Goal: Task Accomplishment & Management: Complete application form

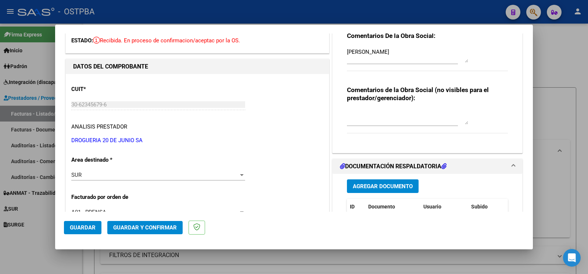
scroll to position [148, 0]
click at [22, 257] on div at bounding box center [294, 137] width 588 height 274
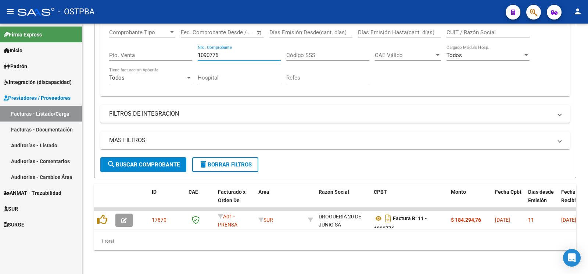
drag, startPoint x: 239, startPoint y: 47, endPoint x: 47, endPoint y: 6, distance: 196.3
click at [198, 52] on input "1090776" at bounding box center [239, 55] width 83 height 7
type input "1090776"
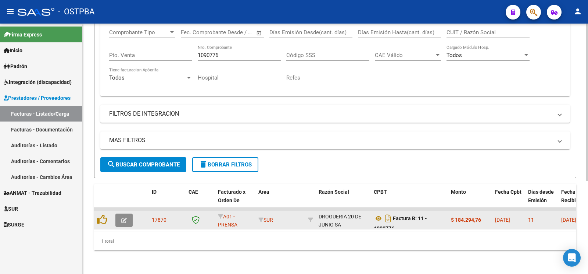
click at [122, 219] on button "button" at bounding box center [123, 219] width 17 height 13
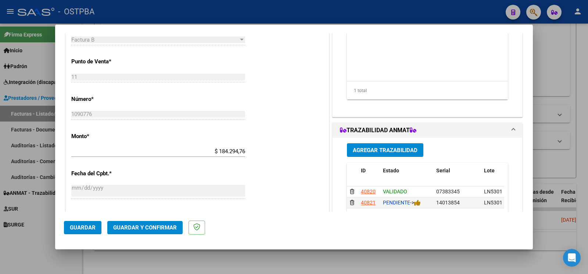
scroll to position [270, 0]
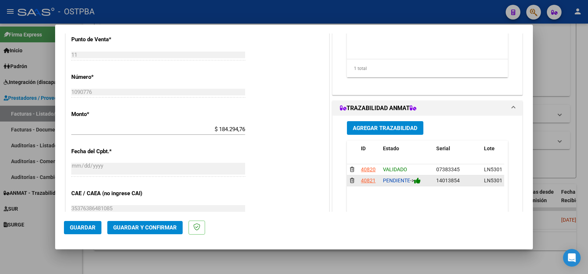
click at [414, 184] on icon at bounding box center [417, 180] width 7 height 7
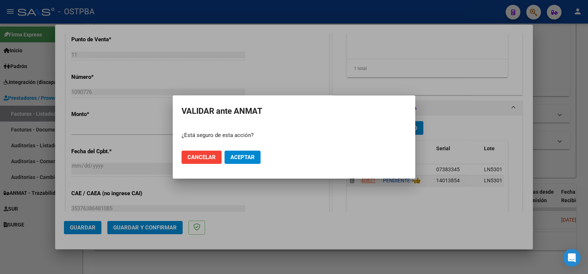
click at [240, 156] on span "Aceptar" at bounding box center [242, 157] width 24 height 7
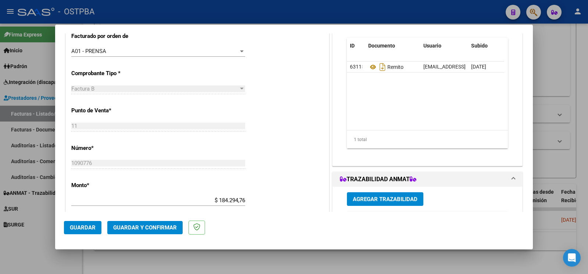
scroll to position [154, 0]
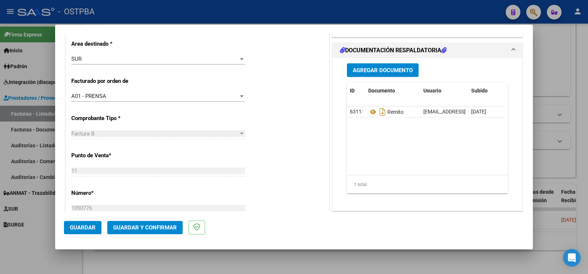
click at [28, 250] on div at bounding box center [294, 137] width 588 height 274
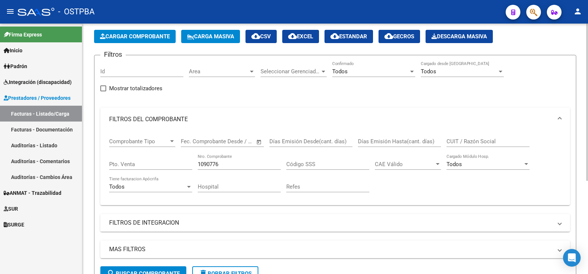
scroll to position [31, 0]
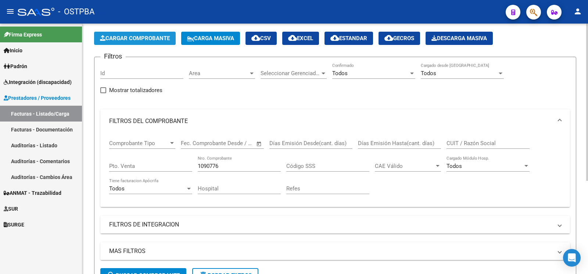
click at [164, 38] on span "Cargar Comprobante" at bounding box center [135, 38] width 70 height 7
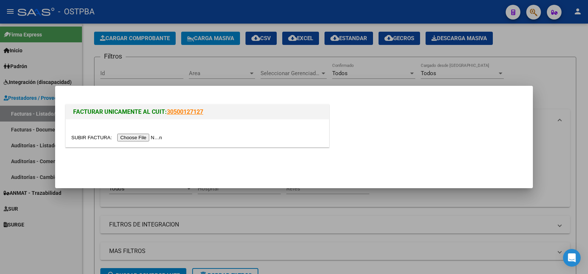
click at [83, 133] on input "file" at bounding box center [117, 137] width 93 height 8
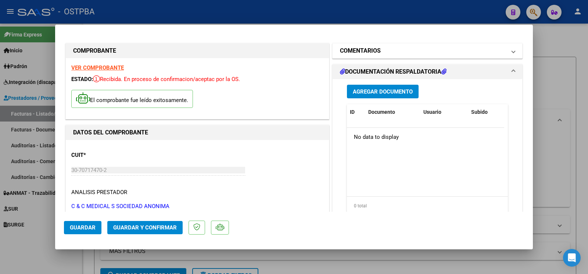
click at [376, 51] on h1 "COMENTARIOS" at bounding box center [360, 50] width 41 height 9
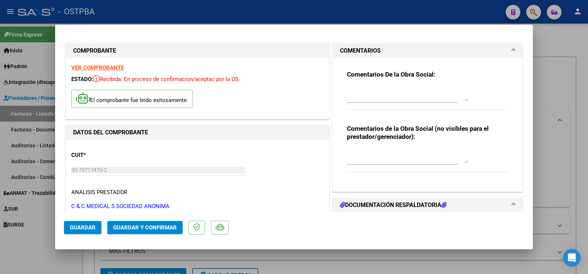
click at [391, 101] on textarea at bounding box center [407, 93] width 121 height 15
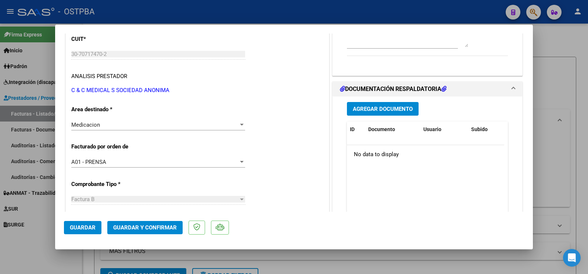
scroll to position [154, 0]
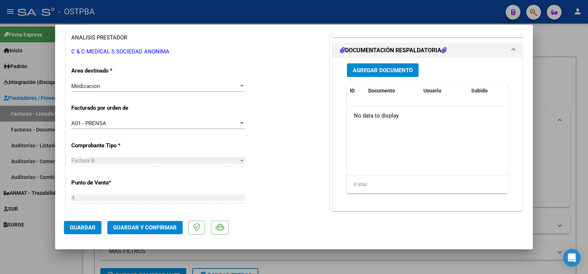
type textarea "[PERSON_NAME]"
click at [91, 226] on span "Guardar" at bounding box center [83, 227] width 26 height 7
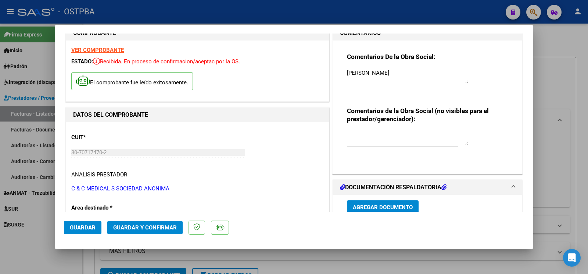
scroll to position [0, 0]
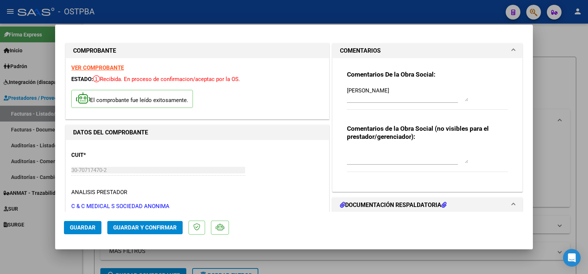
click at [82, 228] on span "Guardar" at bounding box center [83, 227] width 26 height 7
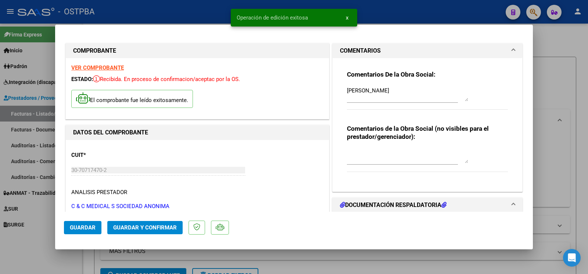
click at [45, 257] on div at bounding box center [294, 137] width 588 height 274
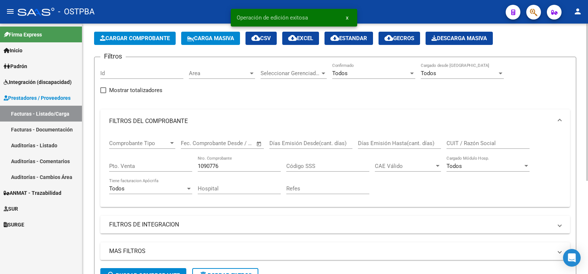
click at [139, 37] on span "Cargar Comprobante" at bounding box center [135, 38] width 70 height 7
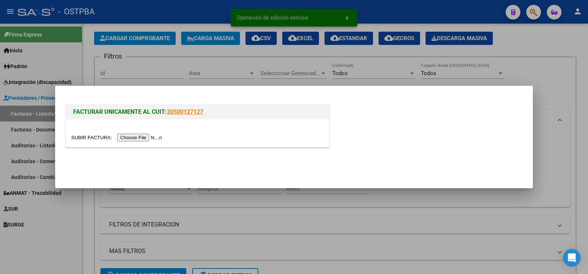
click at [88, 129] on div at bounding box center [197, 133] width 263 height 28
click at [83, 151] on div "FACTURAR UNICAMENTE AL CUIT: 30500127127" at bounding box center [197, 127] width 267 height 49
click at [87, 133] on div at bounding box center [197, 133] width 263 height 28
click at [87, 139] on input "file" at bounding box center [117, 137] width 93 height 8
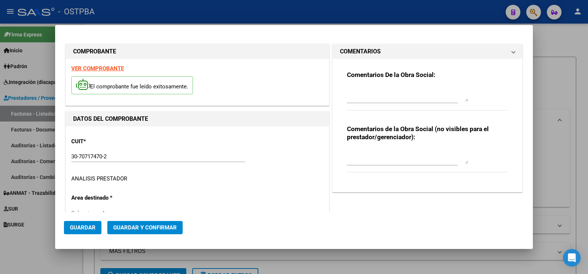
type input "[DATE]"
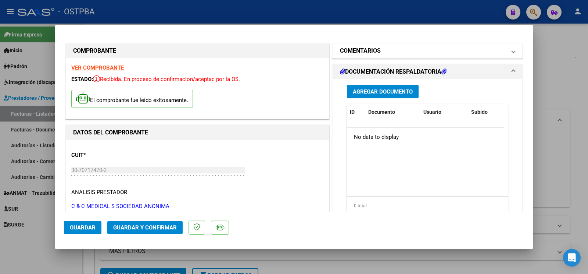
click at [356, 46] on mat-expansion-panel-header "COMENTARIOS" at bounding box center [428, 50] width 190 height 15
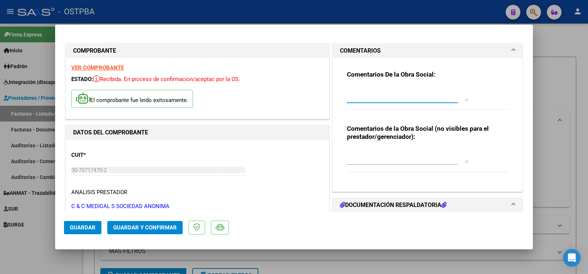
click at [356, 92] on textarea at bounding box center [407, 93] width 121 height 15
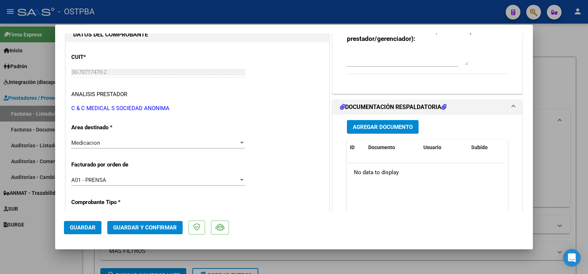
scroll to position [116, 0]
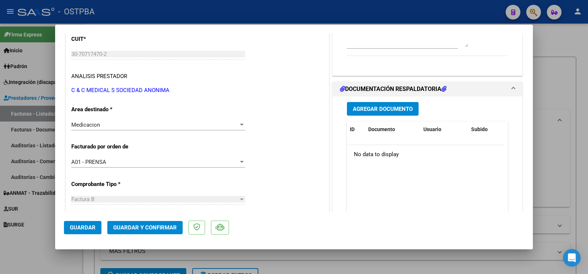
type textarea "guardia diego"
click at [92, 232] on button "Guardar" at bounding box center [82, 227] width 37 height 13
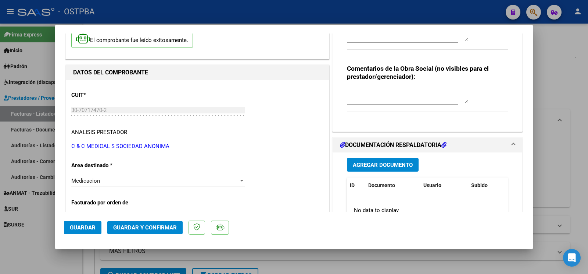
scroll to position [77, 0]
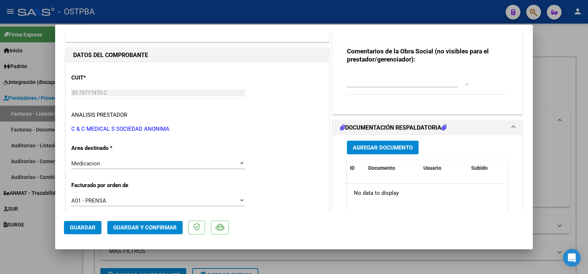
click at [83, 226] on span "Guardar" at bounding box center [83, 227] width 26 height 7
click at [86, 227] on span "Guardar" at bounding box center [83, 227] width 26 height 7
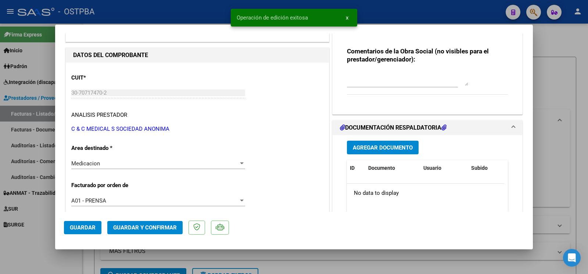
click at [22, 241] on div at bounding box center [294, 137] width 588 height 274
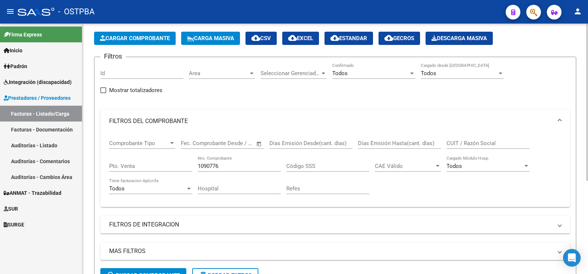
click at [151, 38] on span "Cargar Comprobante" at bounding box center [135, 38] width 70 height 7
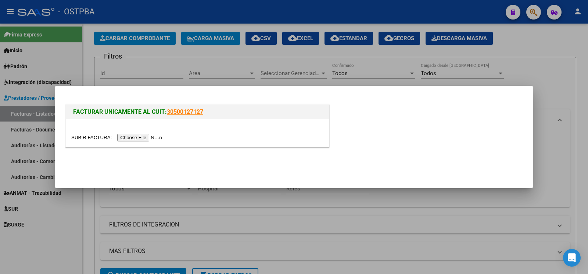
click at [88, 139] on input "file" at bounding box center [117, 137] width 93 height 8
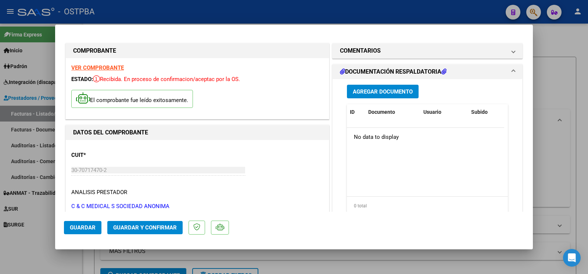
click at [374, 46] on h1 "COMENTARIOS" at bounding box center [360, 50] width 41 height 9
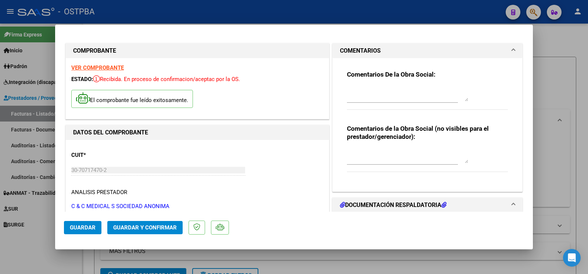
click at [365, 97] on textarea at bounding box center [407, 93] width 121 height 15
type textarea "g"
click at [365, 90] on textarea at bounding box center [407, 93] width 121 height 15
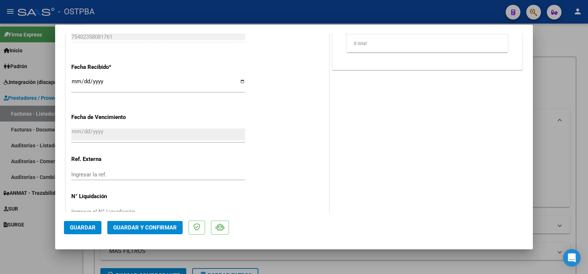
scroll to position [475, 0]
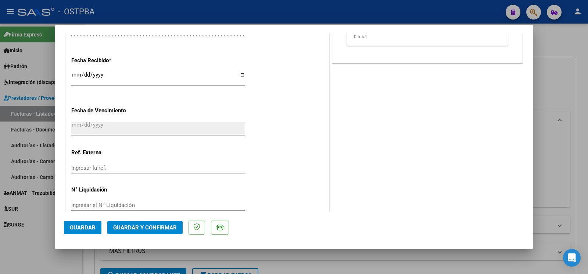
type textarea "[PERSON_NAME]"
click at [84, 229] on span "Guardar" at bounding box center [83, 227] width 26 height 7
click at [78, 225] on span "Guardar" at bounding box center [83, 227] width 26 height 7
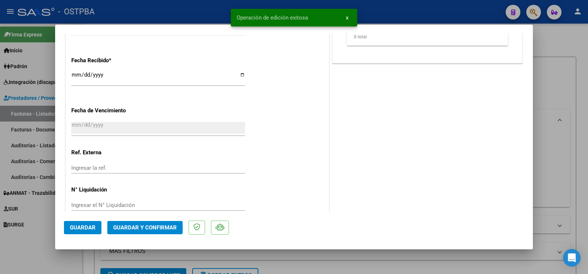
click at [40, 238] on div at bounding box center [294, 137] width 588 height 274
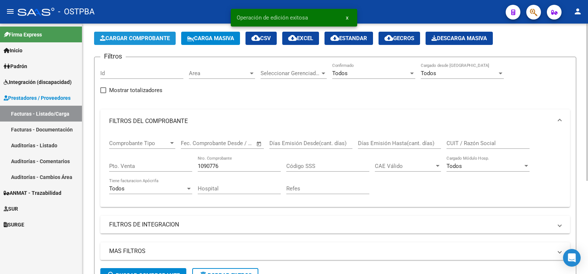
click at [148, 41] on span "Cargar Comprobante" at bounding box center [135, 38] width 70 height 7
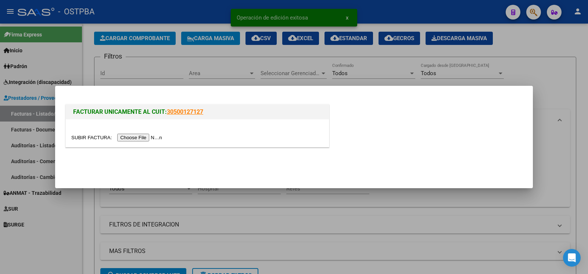
click at [91, 140] on input "file" at bounding box center [117, 137] width 93 height 8
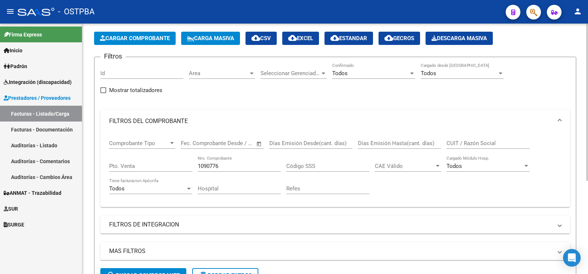
click at [145, 38] on span "Cargar Comprobante" at bounding box center [135, 38] width 70 height 7
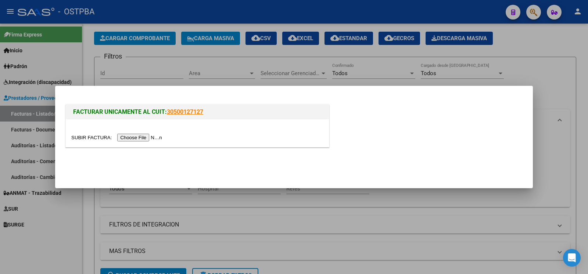
click at [92, 137] on input "file" at bounding box center [117, 137] width 93 height 8
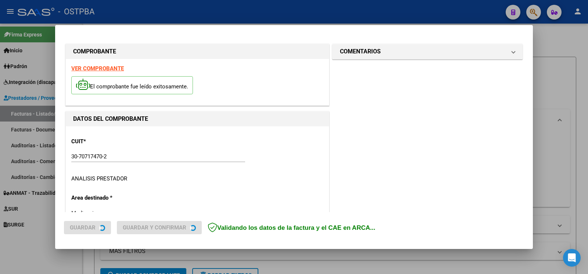
type input "[DATE]"
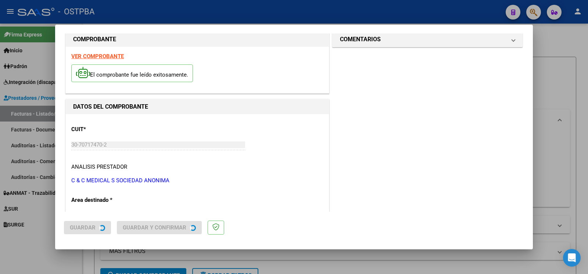
scroll to position [39, 0]
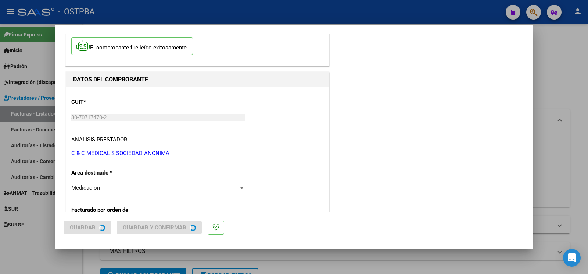
click at [129, 174] on p "Area destinado *" at bounding box center [109, 172] width 76 height 8
click at [135, 186] on div at bounding box center [294, 137] width 588 height 274
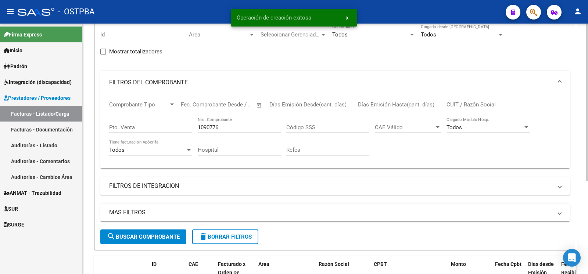
scroll to position [146, 0]
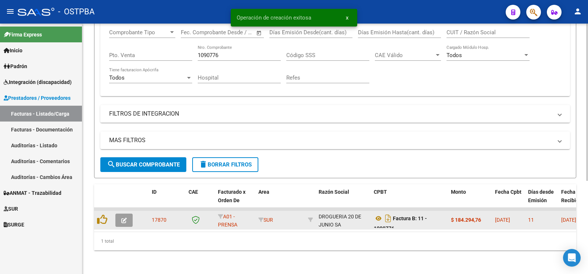
click at [128, 217] on button "button" at bounding box center [123, 219] width 17 height 13
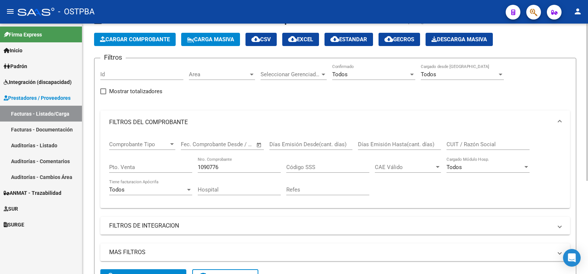
scroll to position [0, 0]
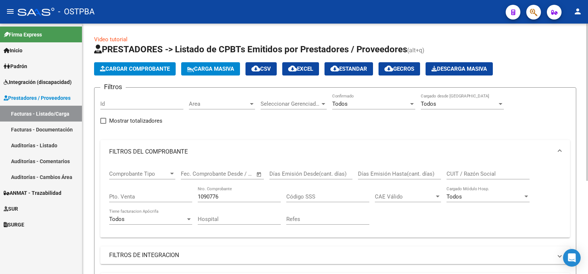
click at [154, 60] on app-list-header "PRESTADORES -> Listado de CPBTs Emitidos por Prestadores / Proveedores (alt+q) …" at bounding box center [335, 181] width 482 height 276
click at [155, 65] on button "Cargar Comprobante" at bounding box center [135, 68] width 82 height 13
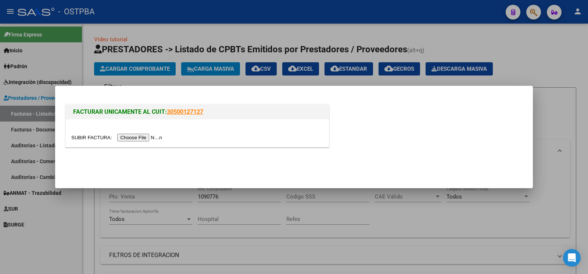
click at [88, 136] on input "file" at bounding box center [117, 137] width 93 height 8
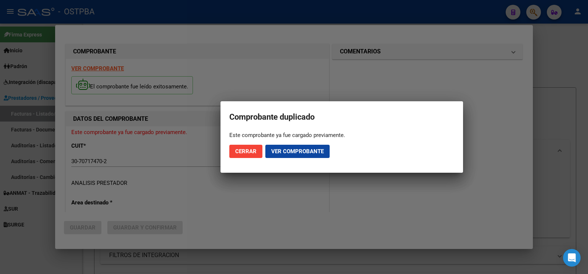
type input "[DATE]"
click at [312, 150] on span "Ver comprobante" at bounding box center [297, 151] width 53 height 7
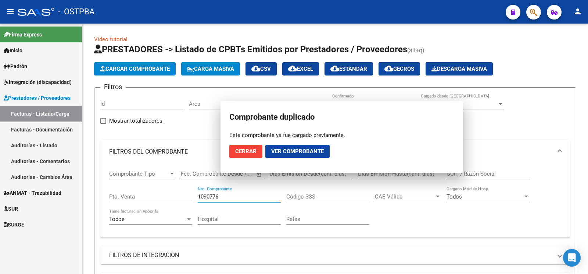
click at [257, 197] on input "1090776" at bounding box center [239, 196] width 83 height 7
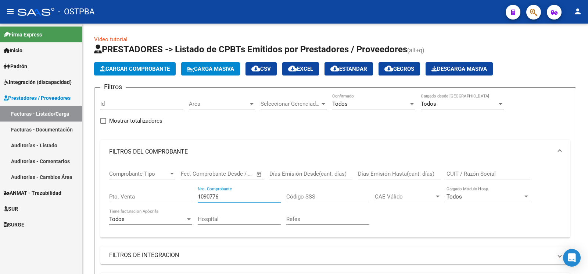
drag, startPoint x: 133, startPoint y: 187, endPoint x: 0, endPoint y: 62, distance: 182.8
click at [198, 193] on input "1090776" at bounding box center [239, 196] width 83 height 7
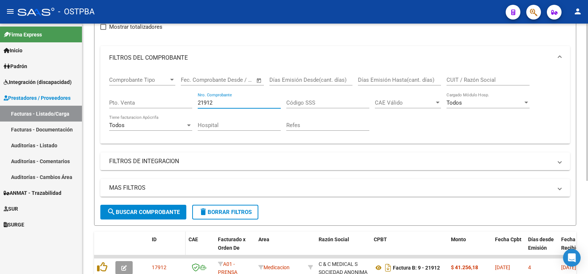
scroll to position [116, 0]
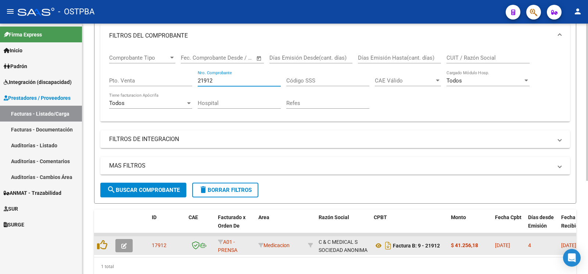
type input "21912"
click at [126, 245] on icon "button" at bounding box center [124, 246] width 6 height 6
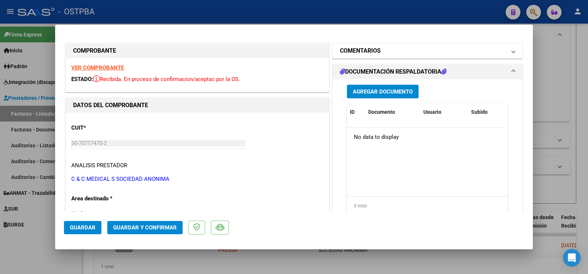
click at [369, 57] on mat-expansion-panel-header "COMENTARIOS" at bounding box center [428, 50] width 190 height 15
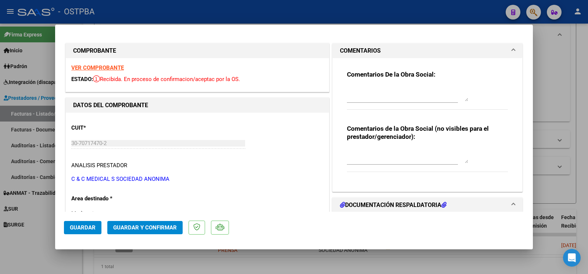
click at [364, 96] on textarea at bounding box center [407, 93] width 121 height 15
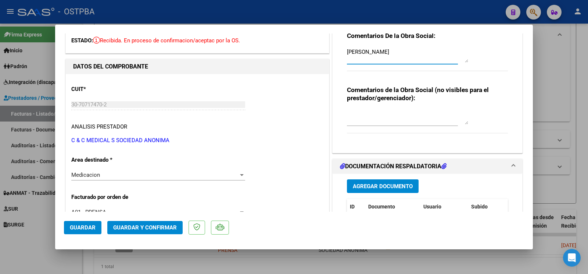
type textarea "[PERSON_NAME]"
click at [136, 181] on div "Medicacion Seleccionar Area" at bounding box center [158, 178] width 174 height 18
click at [139, 175] on div "Medicacion" at bounding box center [154, 174] width 167 height 7
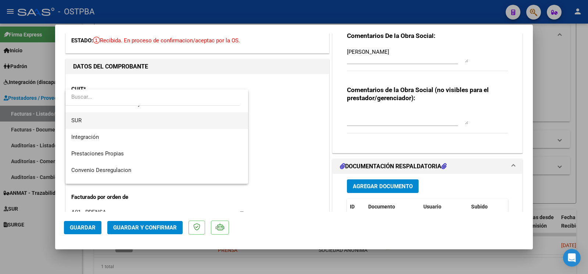
click at [112, 121] on span "SUR" at bounding box center [156, 120] width 171 height 17
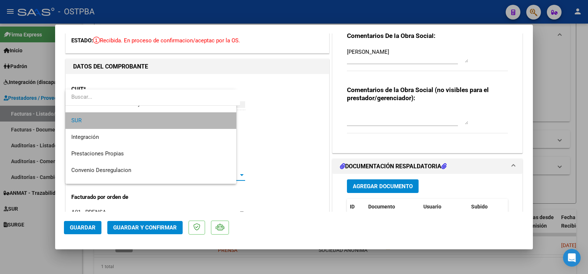
scroll to position [33, 0]
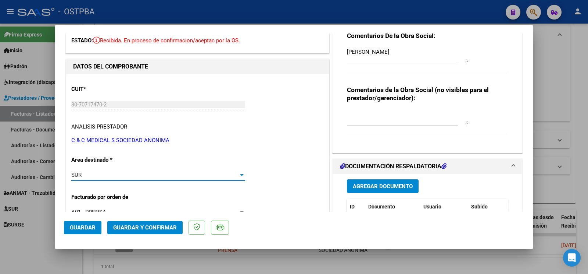
click at [93, 226] on span "Guardar" at bounding box center [83, 227] width 26 height 7
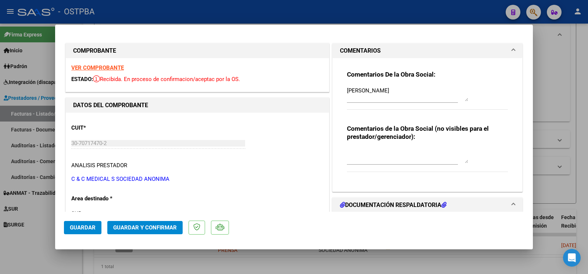
click at [31, 242] on div at bounding box center [294, 137] width 588 height 274
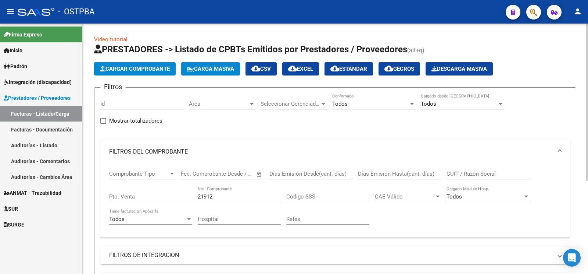
click at [147, 70] on span "Cargar Comprobante" at bounding box center [135, 68] width 70 height 7
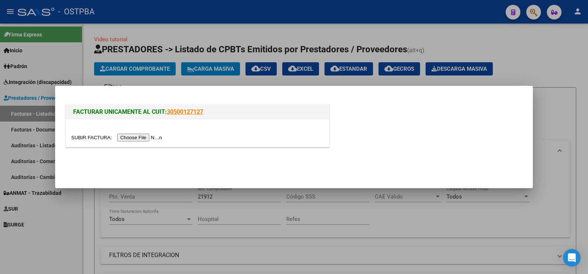
click at [83, 136] on input "file" at bounding box center [117, 137] width 93 height 8
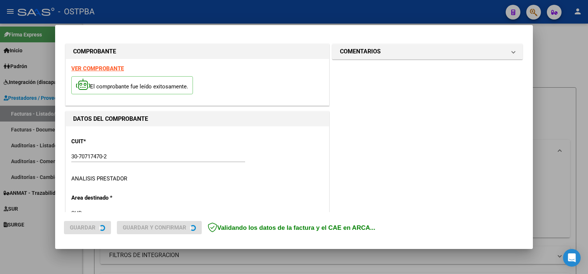
type input "[DATE]"
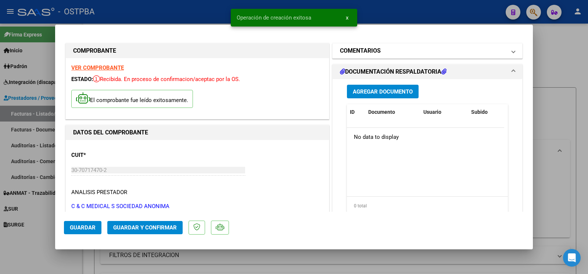
click at [368, 54] on h1 "COMENTARIOS" at bounding box center [360, 50] width 41 height 9
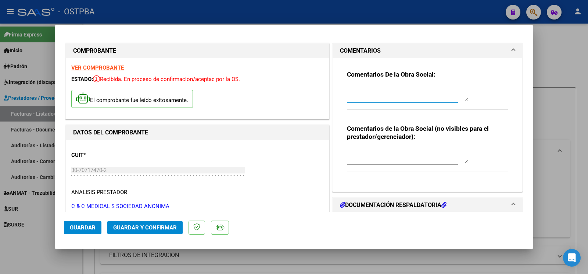
click at [367, 99] on textarea at bounding box center [407, 93] width 121 height 15
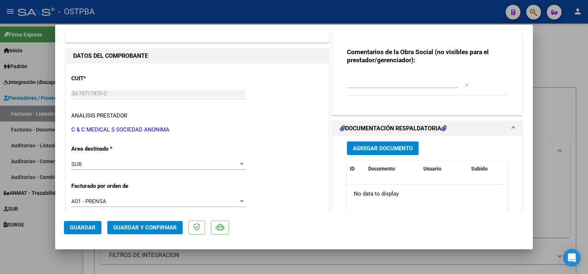
scroll to position [77, 0]
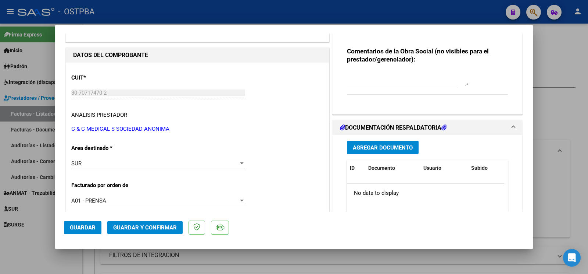
type textarea "[PERSON_NAME]"
click at [105, 167] on div "SUR Seleccionar Area" at bounding box center [158, 163] width 174 height 11
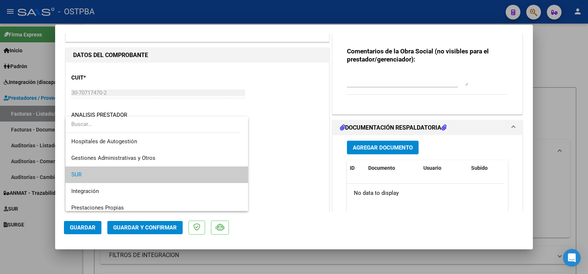
scroll to position [87, 0]
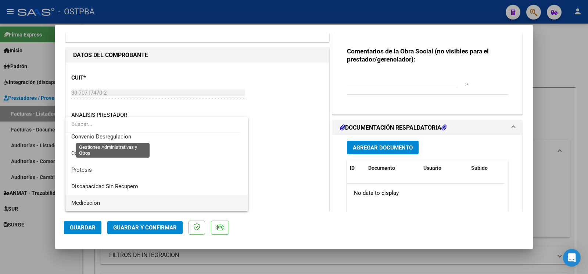
click at [119, 200] on span "Medicacion" at bounding box center [156, 202] width 171 height 17
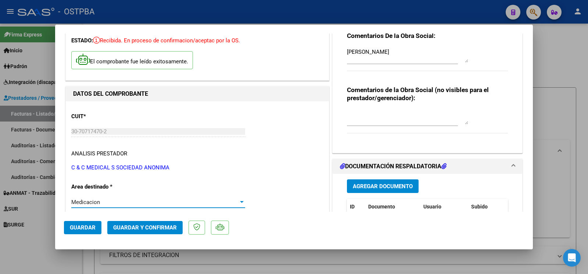
scroll to position [193, 0]
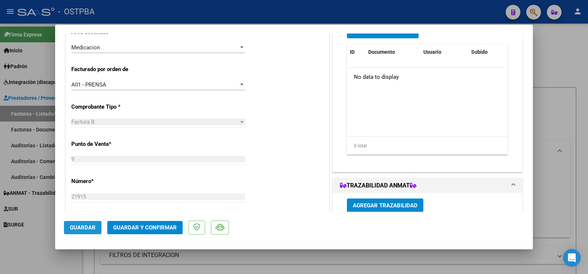
click at [87, 228] on span "Guardar" at bounding box center [83, 227] width 26 height 7
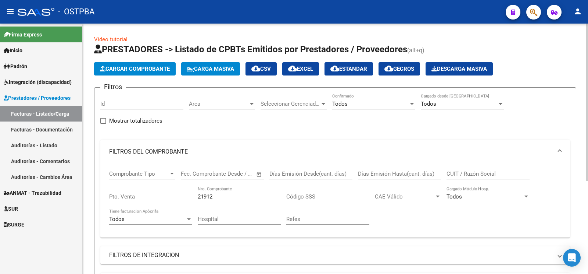
click at [135, 62] on app-list-header "PRESTADORES -> Listado de CPBTs Emitidos por Prestadores / Proveedores (alt+q) …" at bounding box center [335, 181] width 482 height 276
click at [141, 67] on span "Cargar Comprobante" at bounding box center [135, 68] width 70 height 7
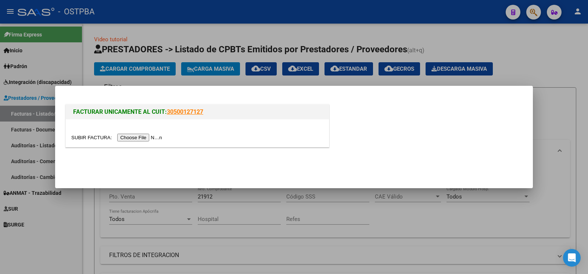
click at [90, 134] on input "file" at bounding box center [117, 137] width 93 height 8
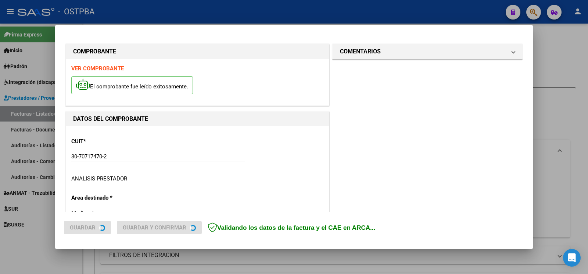
type input "[DATE]"
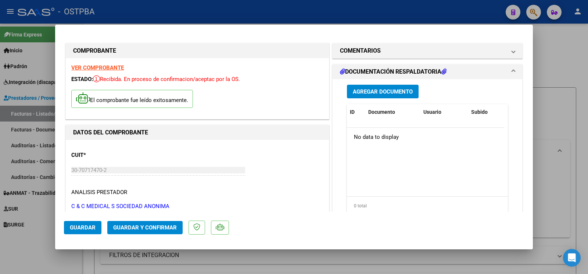
drag, startPoint x: 392, startPoint y: 48, endPoint x: 362, endPoint y: 86, distance: 48.1
click at [393, 48] on mat-panel-title "COMENTARIOS" at bounding box center [423, 50] width 166 height 9
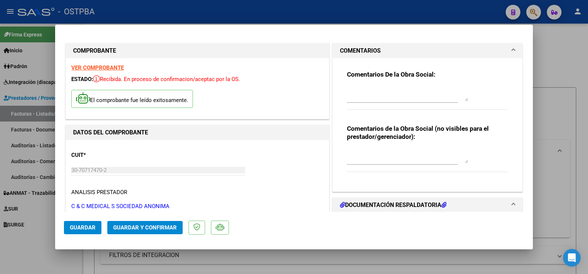
click at [365, 96] on textarea at bounding box center [407, 93] width 121 height 15
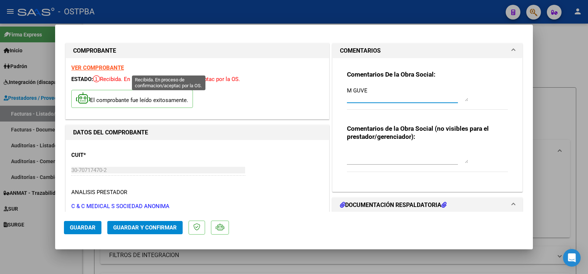
scroll to position [77, 0]
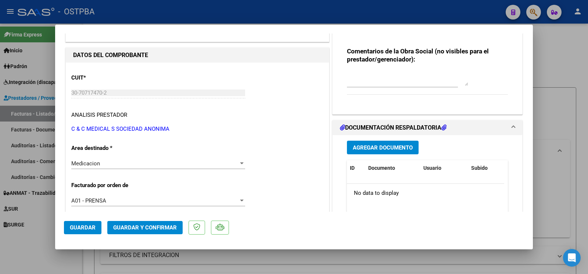
type textarea "M GUVE"
click at [95, 160] on span "Medicacion" at bounding box center [85, 163] width 29 height 7
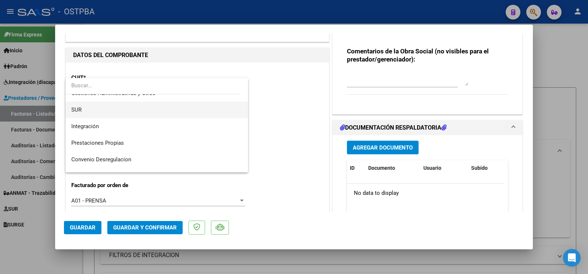
scroll to position [0, 0]
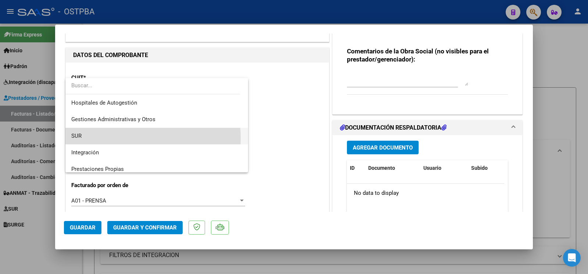
click at [106, 138] on span "SUR" at bounding box center [156, 136] width 171 height 17
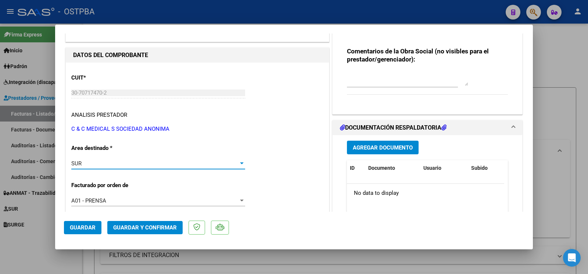
click at [93, 225] on span "Guardar" at bounding box center [83, 227] width 26 height 7
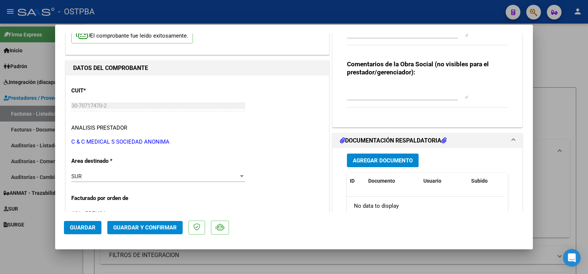
scroll to position [116, 0]
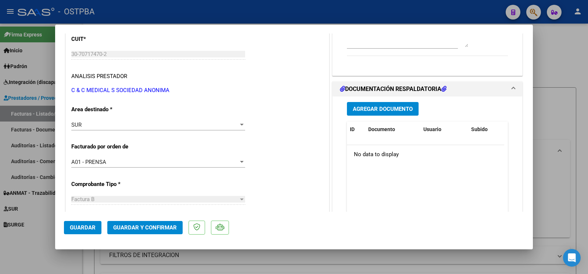
click at [85, 227] on span "Guardar" at bounding box center [83, 227] width 26 height 7
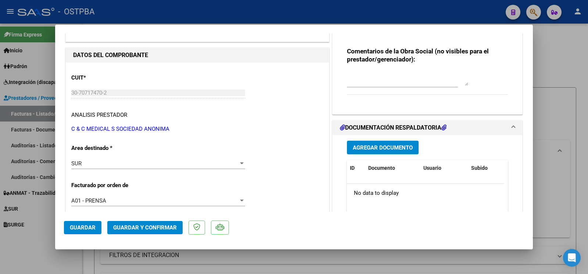
click at [43, 238] on div at bounding box center [294, 137] width 588 height 274
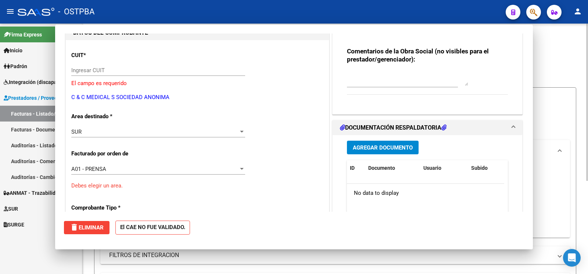
scroll to position [0, 0]
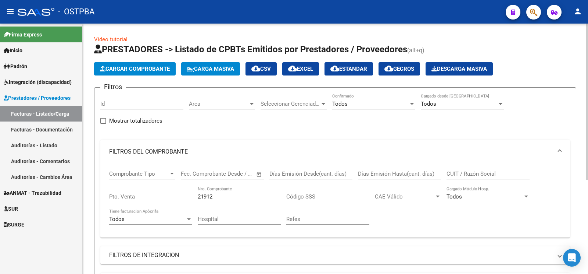
click at [144, 62] on app-list-header "PRESTADORES -> Listado de CPBTs Emitidos por Prestadores / Proveedores (alt+q) …" at bounding box center [335, 181] width 482 height 276
click at [142, 70] on span "Cargar Comprobante" at bounding box center [135, 68] width 70 height 7
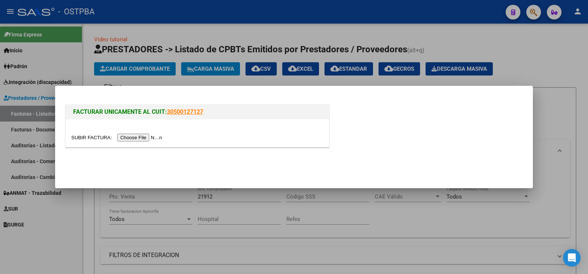
click at [87, 136] on input "file" at bounding box center [117, 137] width 93 height 8
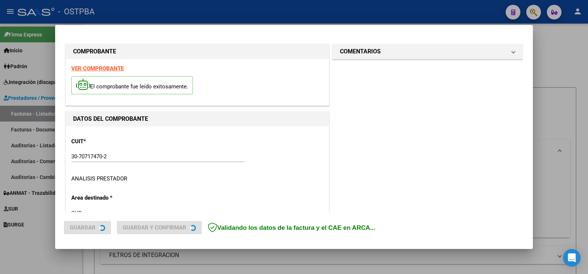
type input "[DATE]"
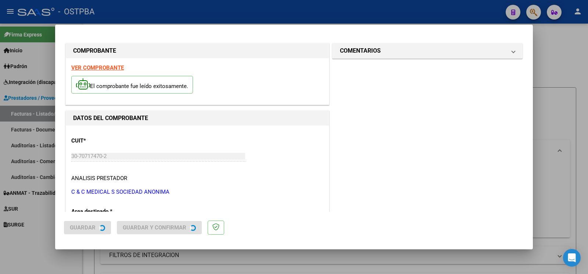
click at [380, 52] on div at bounding box center [294, 137] width 588 height 274
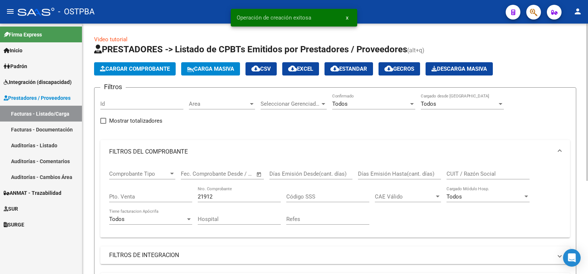
scroll to position [39, 0]
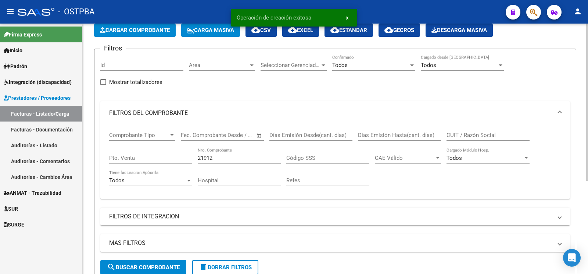
click at [233, 152] on div "21912 Nro. Comprobante" at bounding box center [239, 155] width 83 height 16
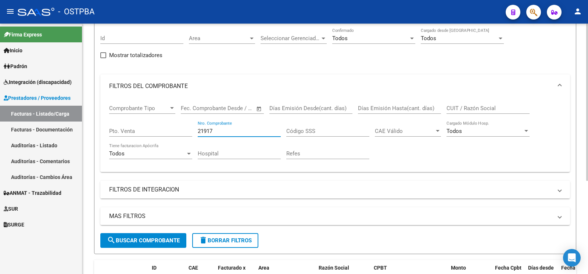
scroll to position [116, 0]
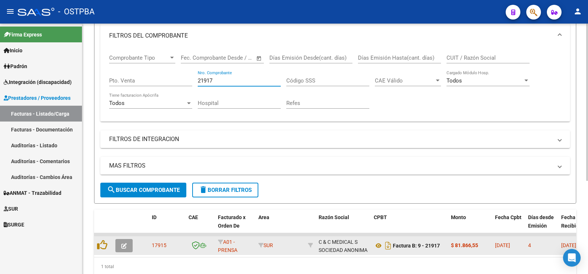
type input "21917"
click at [116, 248] on button "button" at bounding box center [123, 245] width 17 height 13
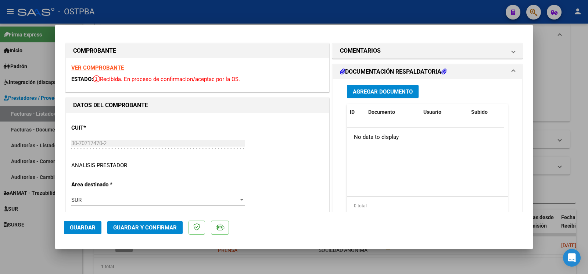
click at [373, 68] on h1 "DOCUMENTACIÓN RESPALDATORIA" at bounding box center [393, 71] width 107 height 9
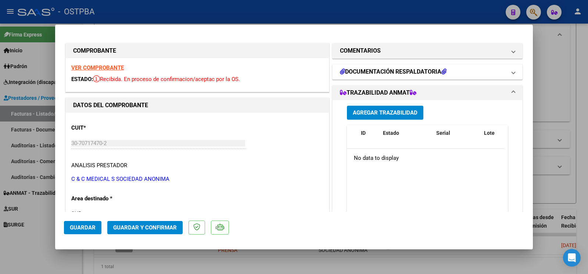
click at [375, 68] on h1 "DOCUMENTACIÓN RESPALDATORIA" at bounding box center [393, 71] width 107 height 9
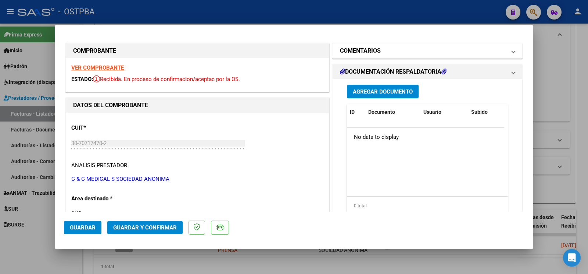
click at [380, 53] on mat-panel-title "COMENTARIOS" at bounding box center [423, 50] width 166 height 9
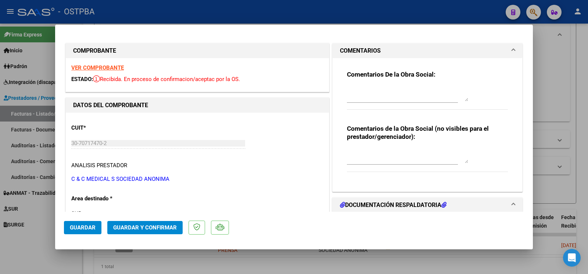
click at [378, 96] on textarea at bounding box center [407, 93] width 121 height 15
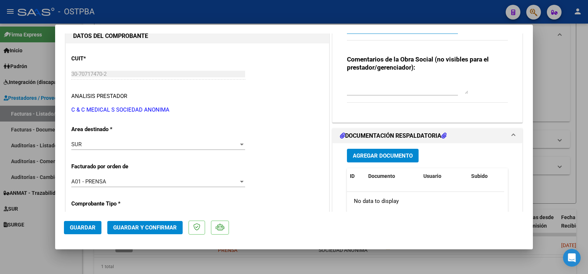
scroll to position [77, 0]
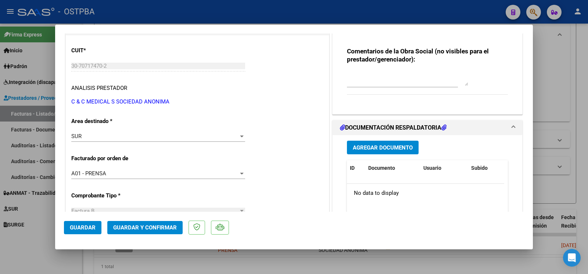
type textarea "de la [PERSON_NAME]"
click at [142, 137] on div "SUR" at bounding box center [154, 136] width 167 height 7
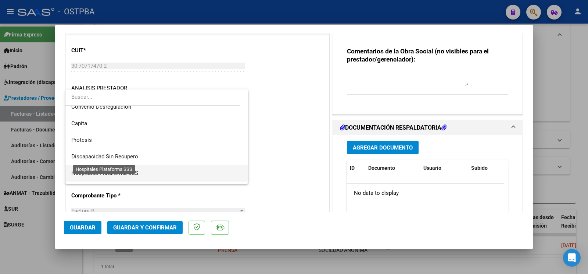
scroll to position [104, 0]
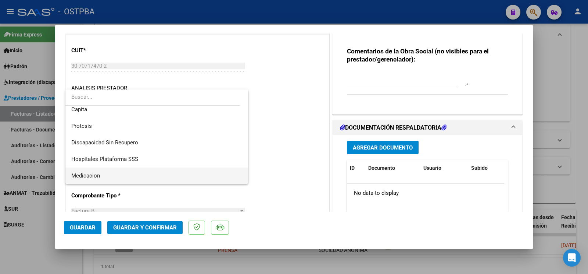
click at [117, 174] on span "Medicacion" at bounding box center [156, 175] width 171 height 17
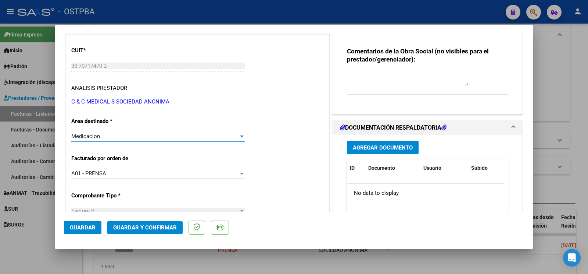
click at [93, 226] on span "Guardar" at bounding box center [83, 227] width 26 height 7
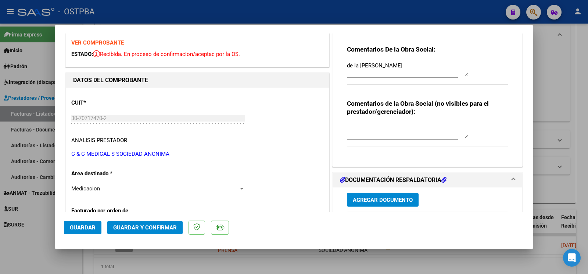
scroll to position [39, 0]
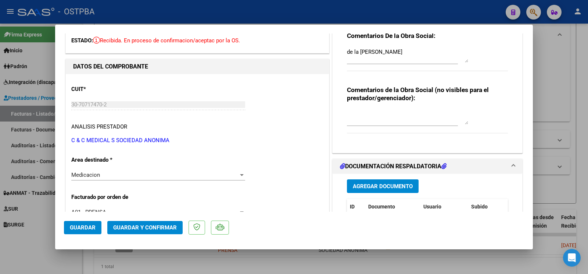
click at [80, 225] on span "Guardar" at bounding box center [83, 227] width 26 height 7
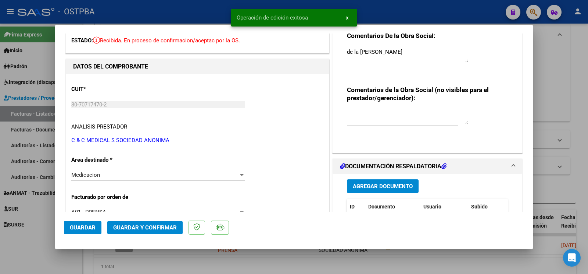
click at [33, 244] on div at bounding box center [294, 137] width 588 height 274
